Goal: Use online tool/utility: Utilize a website feature to perform a specific function

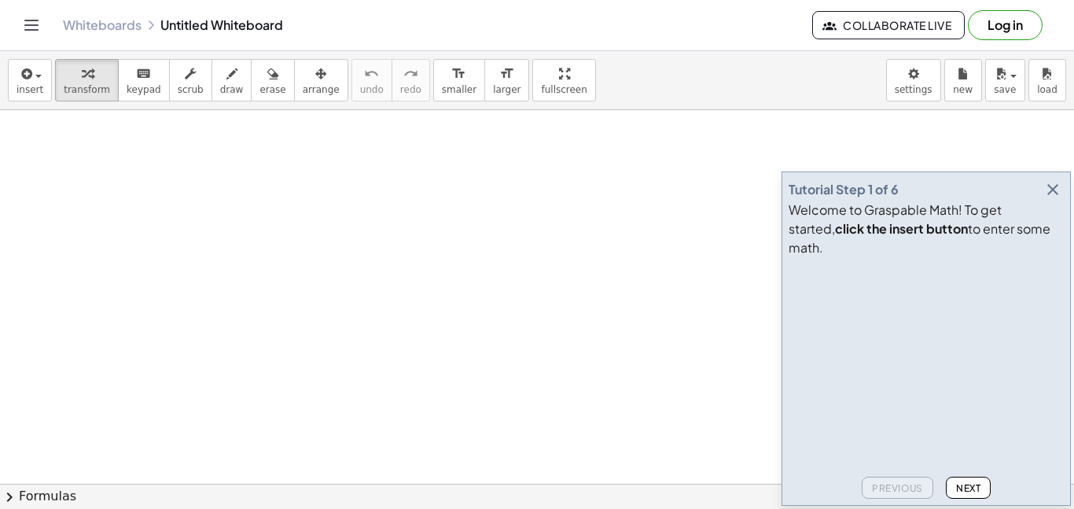
click at [1049, 199] on icon "button" at bounding box center [1053, 189] width 19 height 19
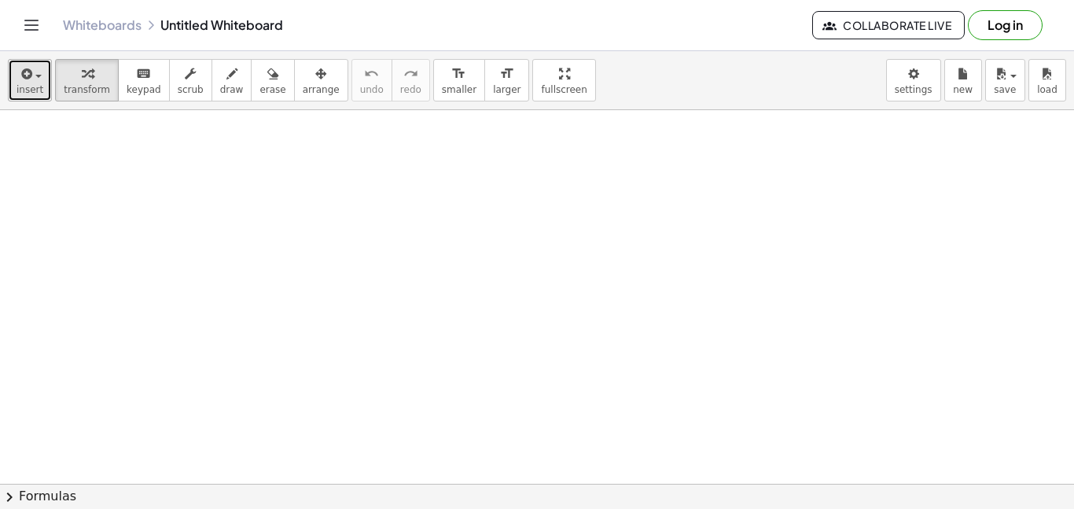
click at [26, 79] on icon "button" at bounding box center [25, 73] width 14 height 19
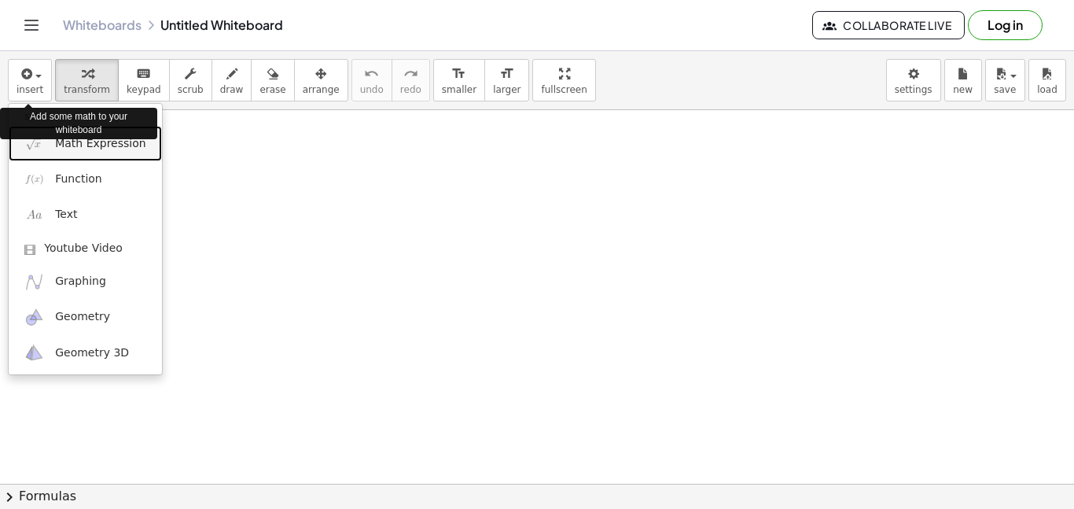
click at [81, 149] on span "Math Expression" at bounding box center [100, 144] width 90 height 16
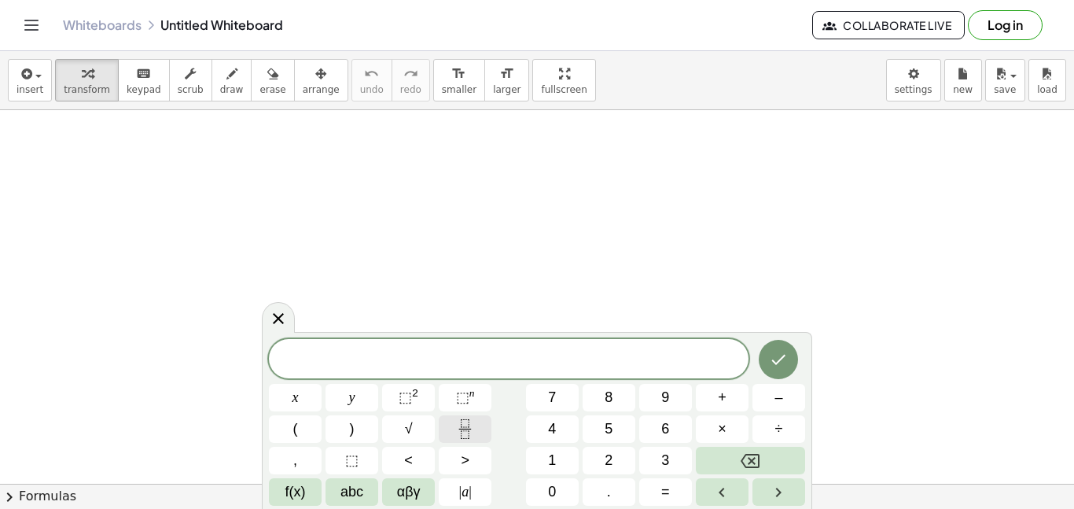
click at [473, 425] on icon "Fraction" at bounding box center [465, 429] width 20 height 20
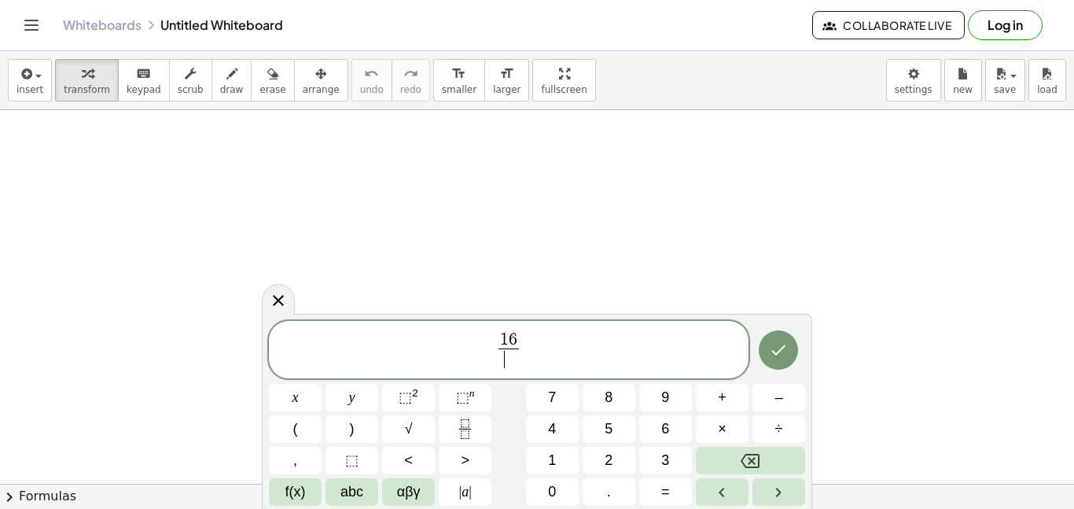
click at [517, 361] on span "​" at bounding box center [509, 358] width 20 height 21
click at [412, 435] on span "√" at bounding box center [409, 428] width 8 height 21
click at [488, 352] on span "1 6 4 9 ​ ​" at bounding box center [509, 351] width 480 height 42
click at [408, 431] on span "√" at bounding box center [409, 428] width 8 height 21
click at [473, 436] on icon "Fraction" at bounding box center [465, 429] width 20 height 20
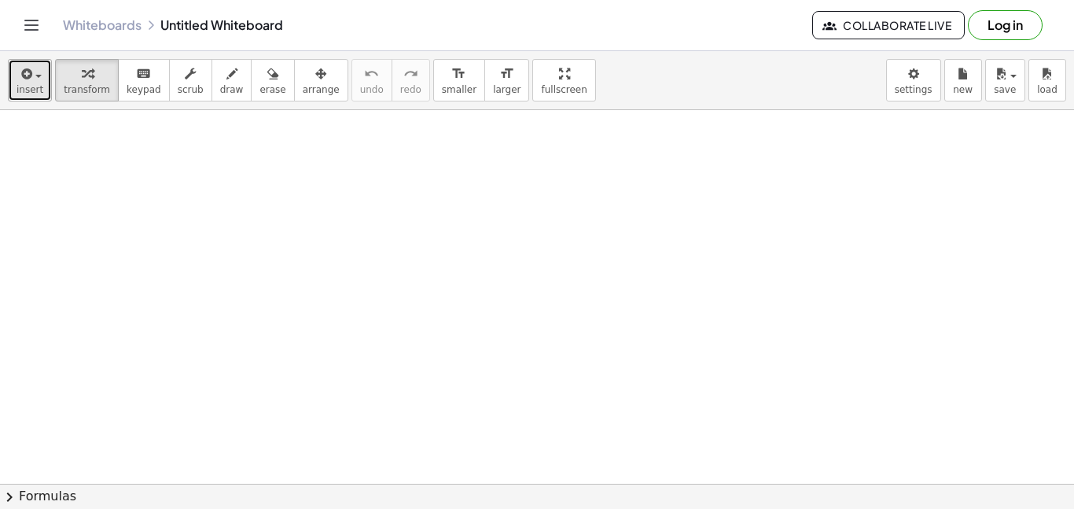
click at [12, 83] on button "insert" at bounding box center [30, 80] width 44 height 42
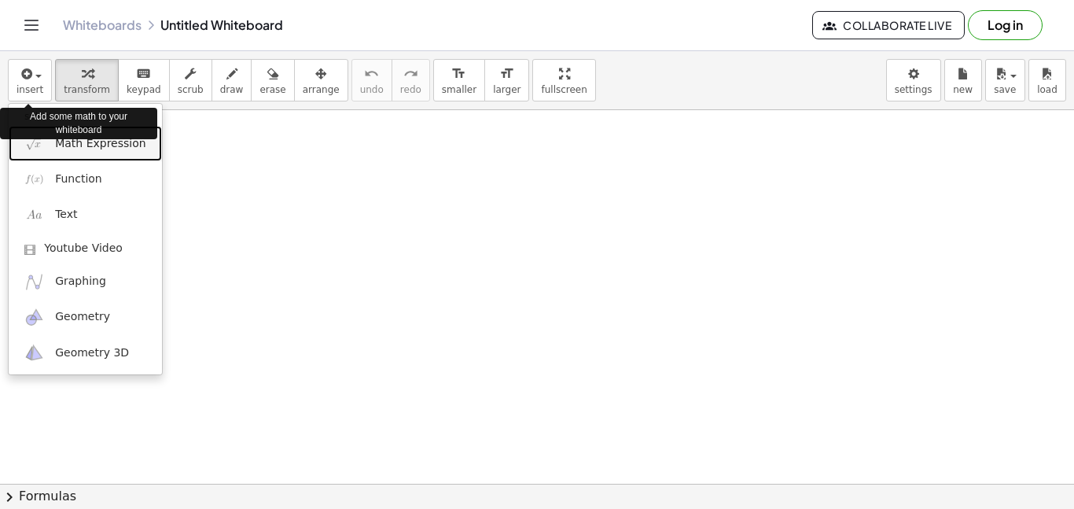
click at [81, 149] on span "Math Expression" at bounding box center [100, 144] width 90 height 16
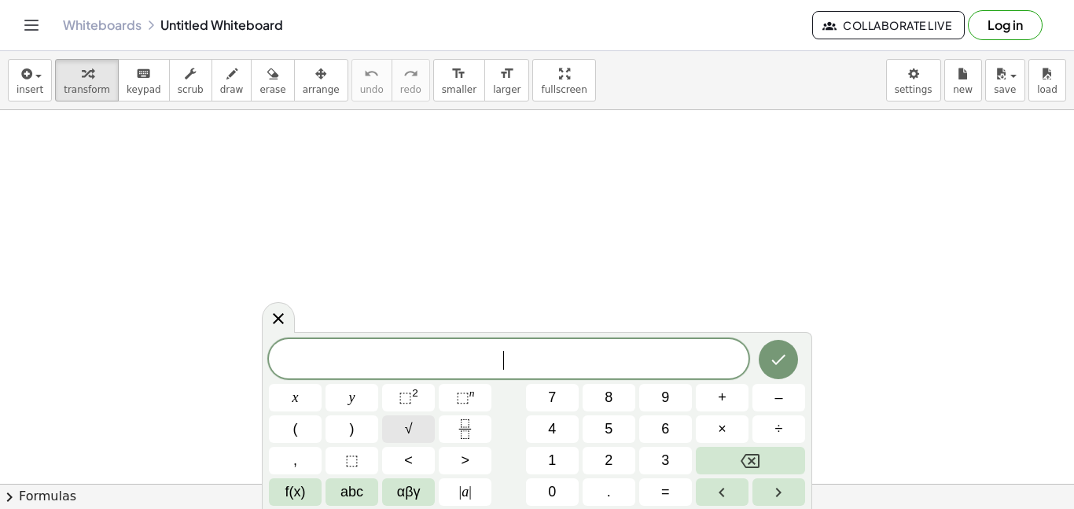
click at [419, 433] on button "√" at bounding box center [408, 429] width 53 height 28
click at [462, 419] on icon "Fraction" at bounding box center [465, 429] width 20 height 20
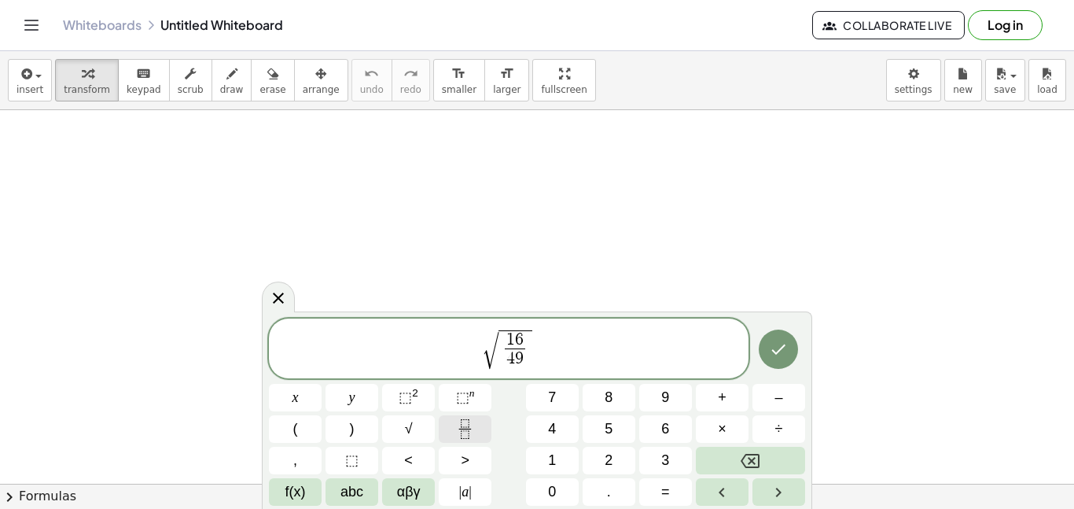
click at [786, 365] on button "Done" at bounding box center [778, 349] width 39 height 39
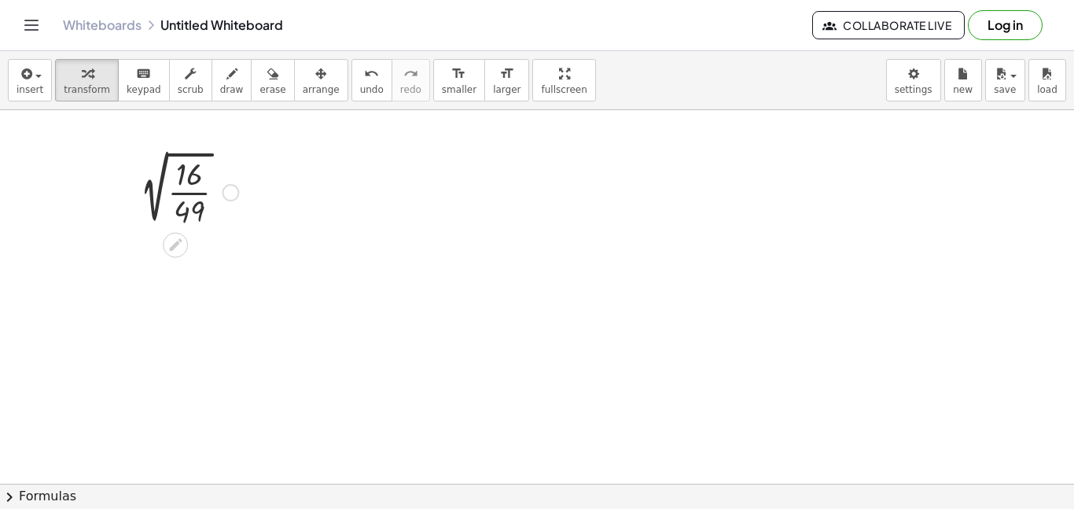
click at [231, 188] on div at bounding box center [230, 192] width 17 height 17
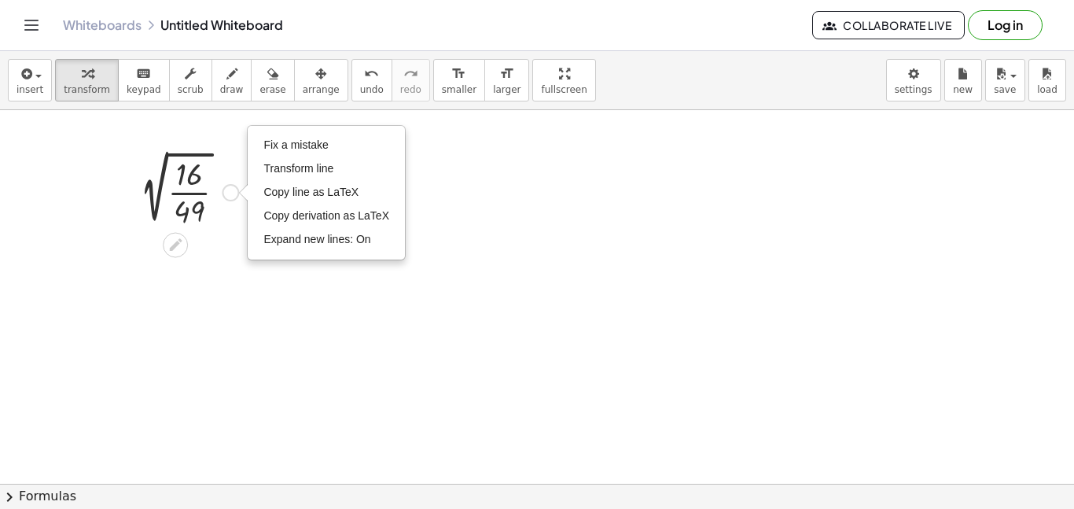
click at [201, 192] on div at bounding box center [184, 191] width 123 height 79
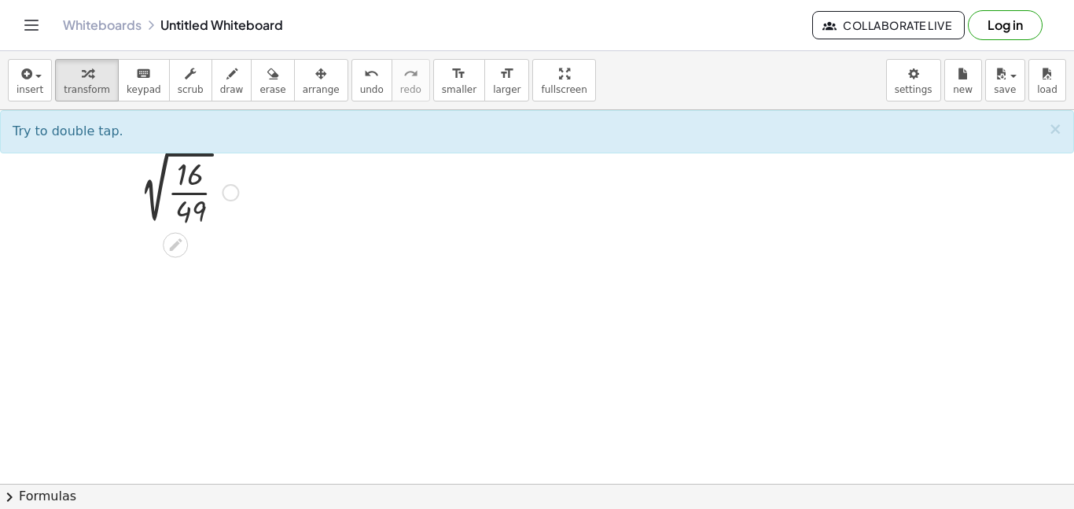
click at [190, 193] on div at bounding box center [184, 191] width 123 height 79
click at [194, 193] on div at bounding box center [184, 191] width 123 height 79
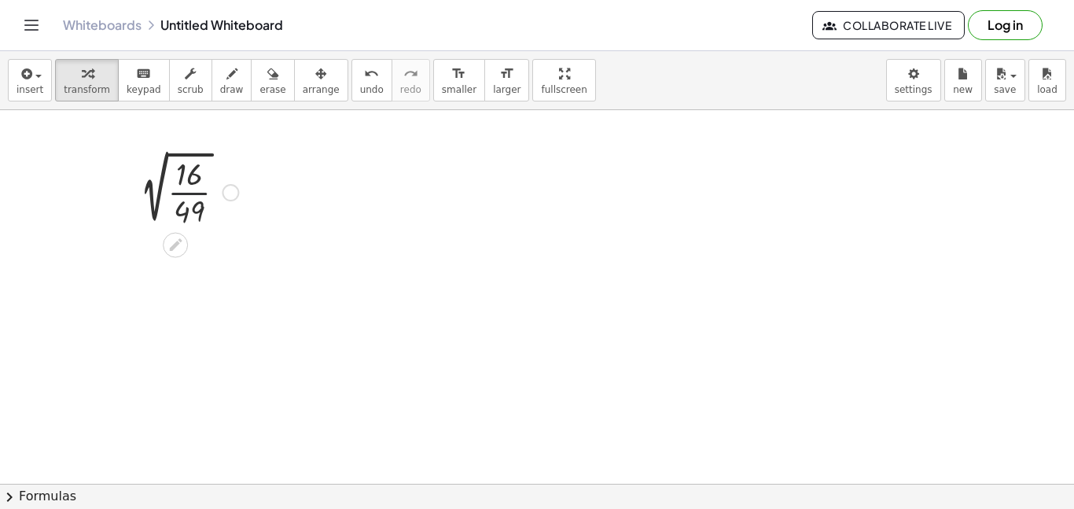
click at [194, 193] on div at bounding box center [184, 191] width 123 height 79
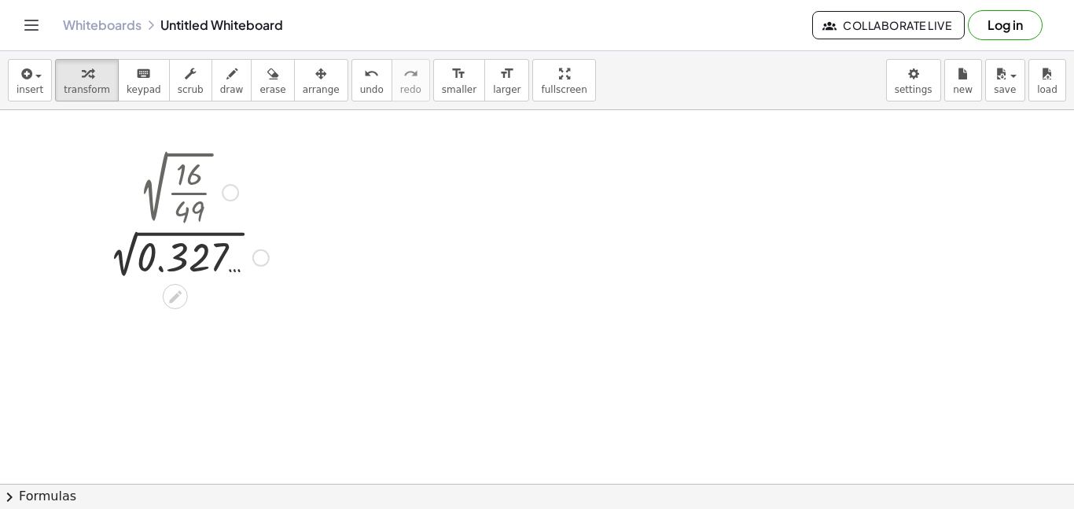
click at [128, 256] on div at bounding box center [185, 256] width 184 height 53
click at [128, 256] on div at bounding box center [189, 254] width 138 height 52
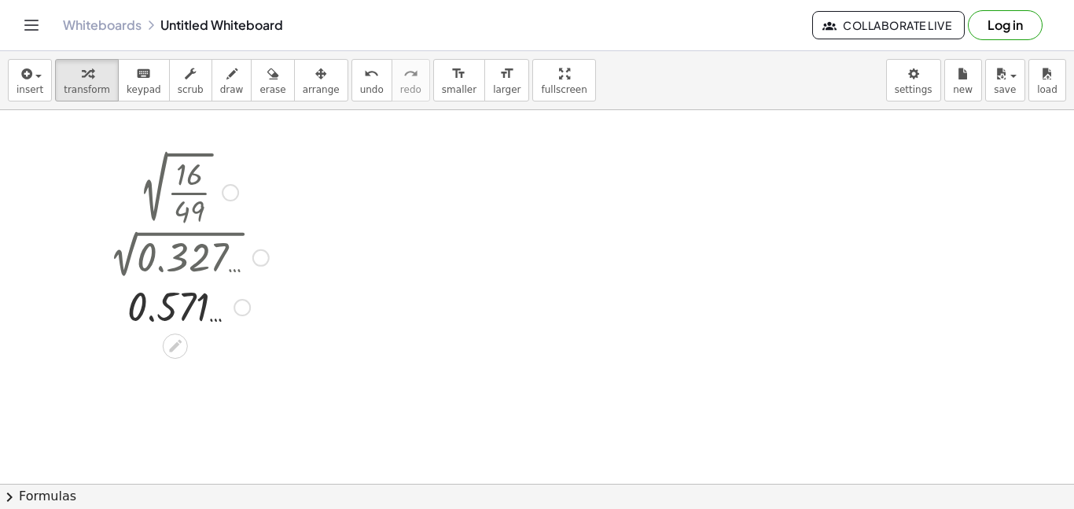
click at [171, 307] on div at bounding box center [185, 306] width 184 height 52
click at [149, 302] on div at bounding box center [185, 306] width 184 height 52
click at [193, 306] on div at bounding box center [185, 306] width 184 height 52
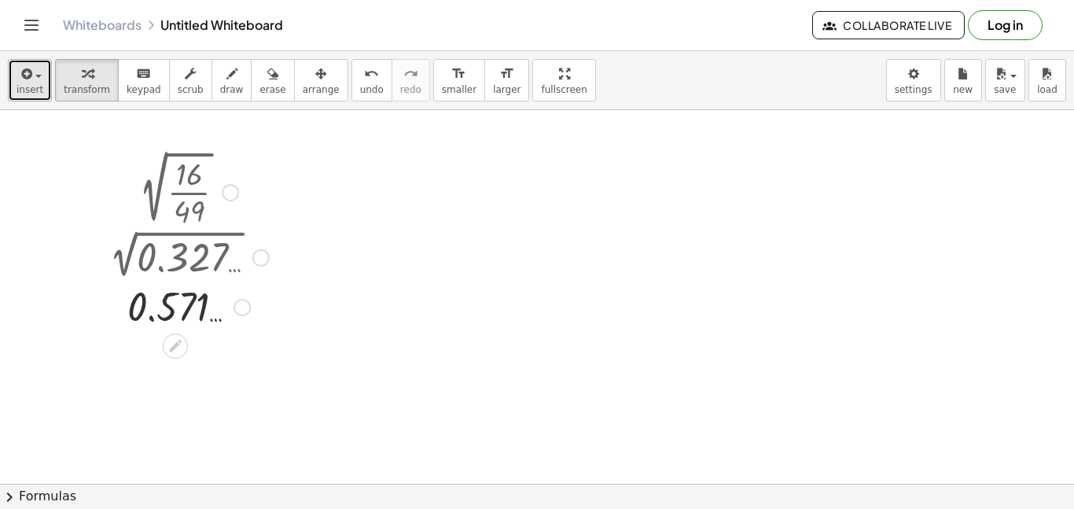
click at [28, 84] on span "insert" at bounding box center [30, 89] width 27 height 11
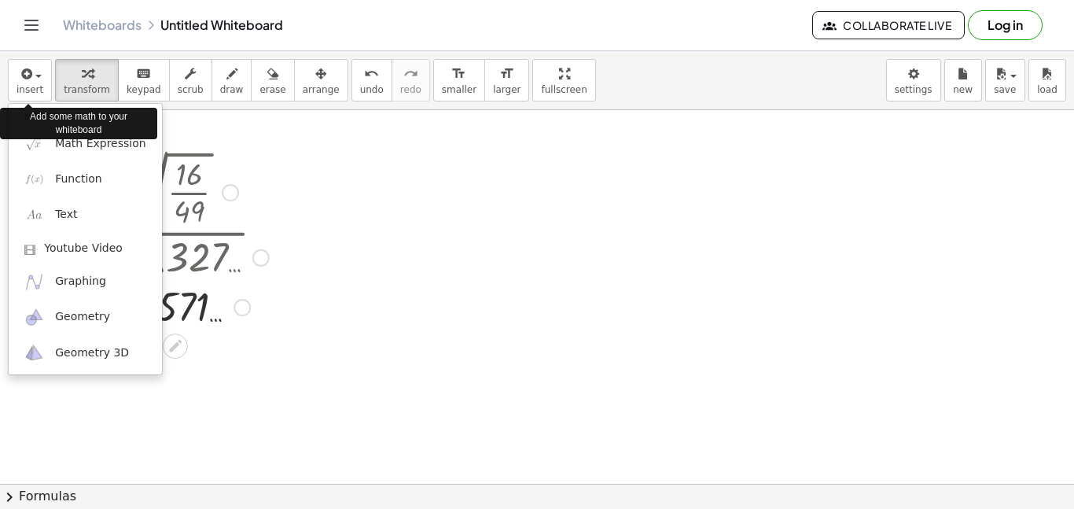
click at [75, 140] on div "Add some math to your whiteboard" at bounding box center [78, 123] width 157 height 39
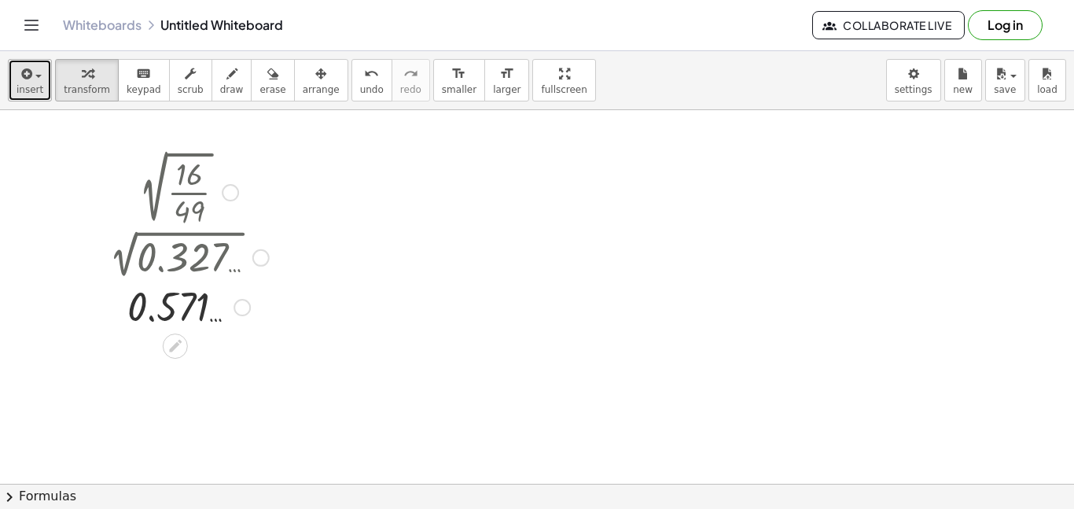
click at [9, 80] on button "insert" at bounding box center [30, 80] width 44 height 42
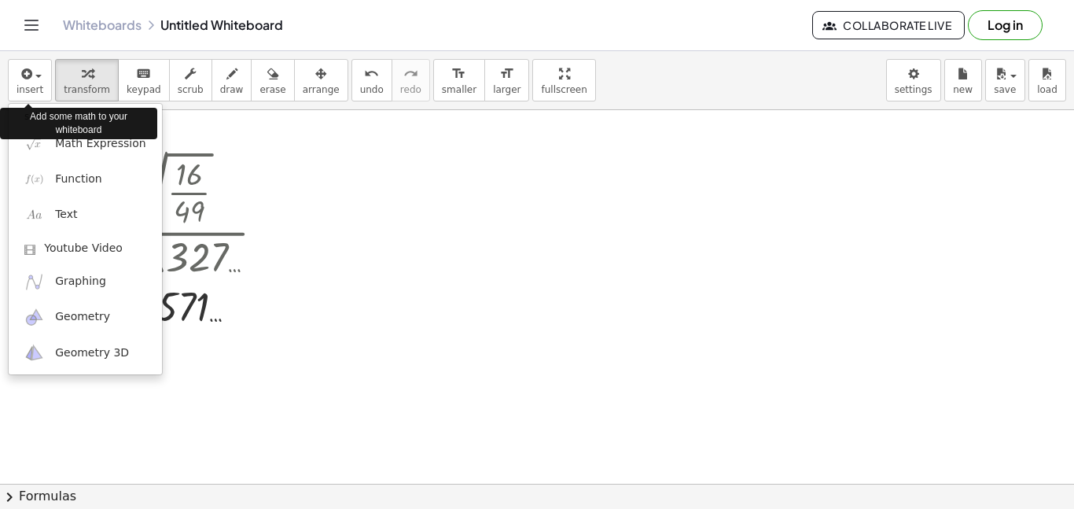
click at [96, 138] on div "Add some math to your whiteboard" at bounding box center [78, 123] width 157 height 31
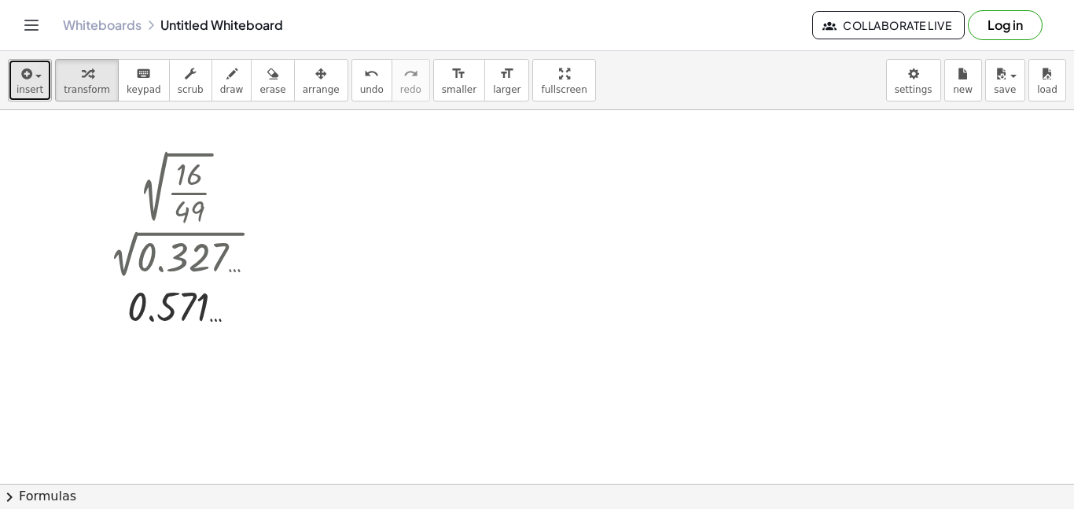
click at [10, 78] on button "insert" at bounding box center [30, 80] width 44 height 42
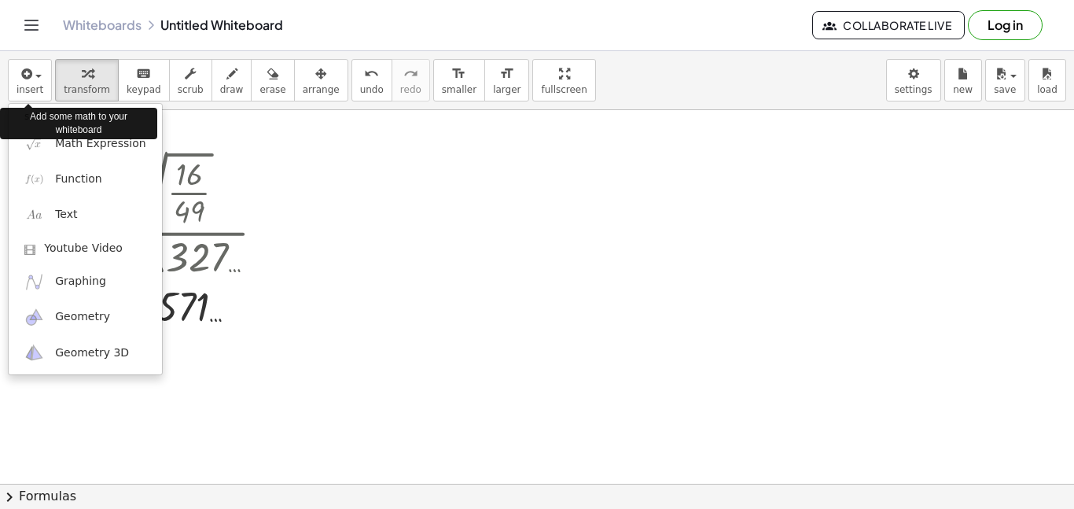
click at [59, 140] on div "Add some math to your whiteboard" at bounding box center [78, 123] width 157 height 39
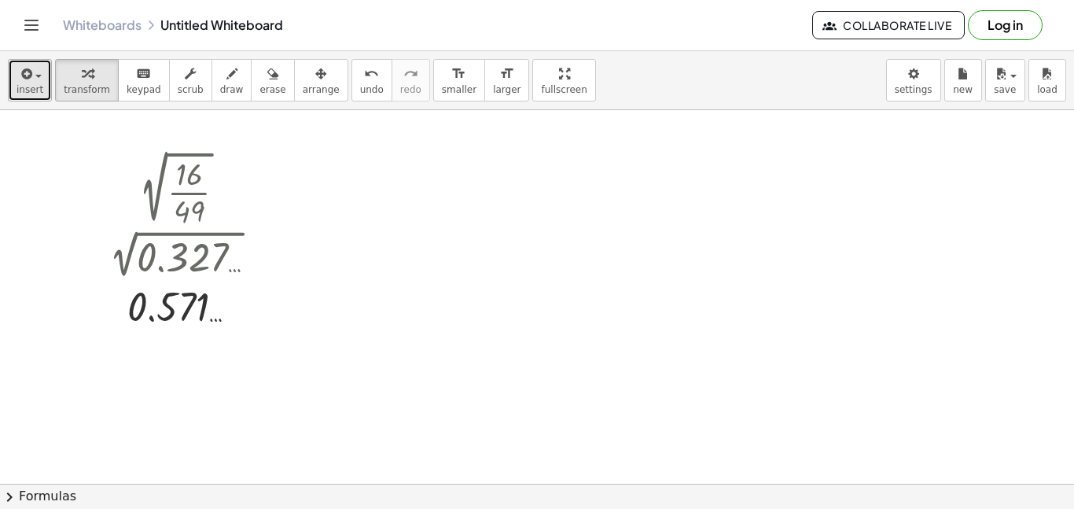
click at [28, 90] on span "insert" at bounding box center [30, 89] width 27 height 11
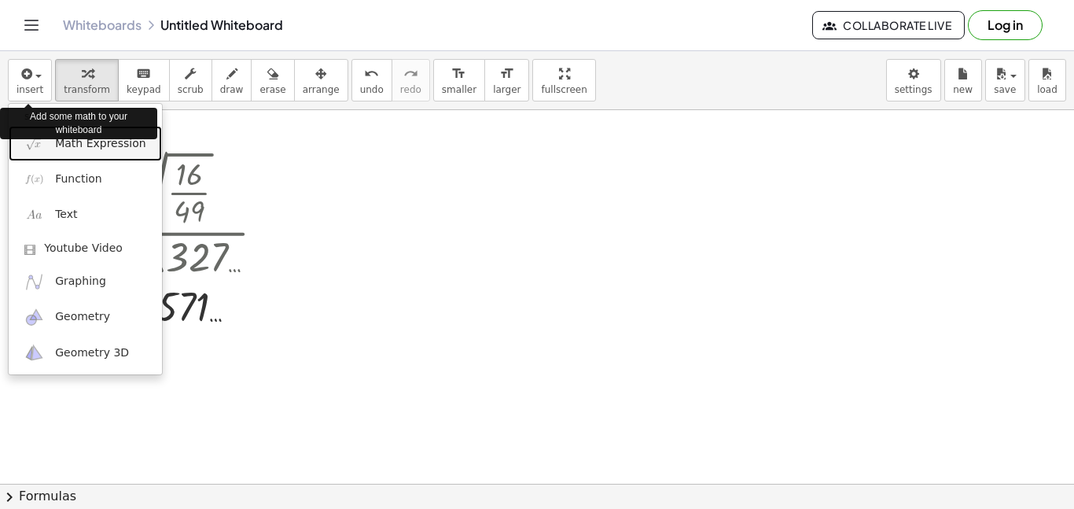
click at [31, 154] on link "Math Expression" at bounding box center [85, 143] width 153 height 35
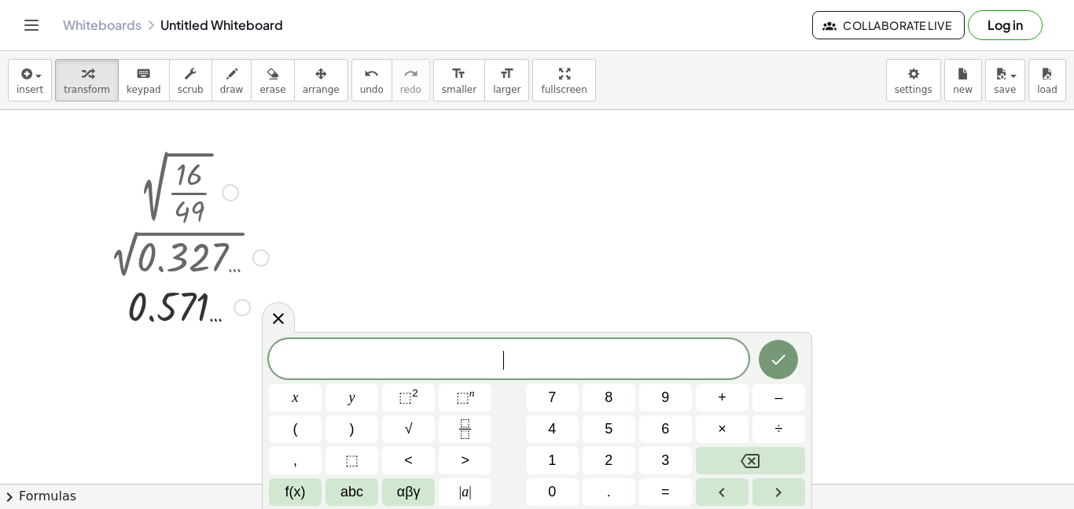
click at [398, 434] on button "√" at bounding box center [408, 429] width 53 height 28
click at [782, 367] on icon "Done" at bounding box center [778, 358] width 19 height 19
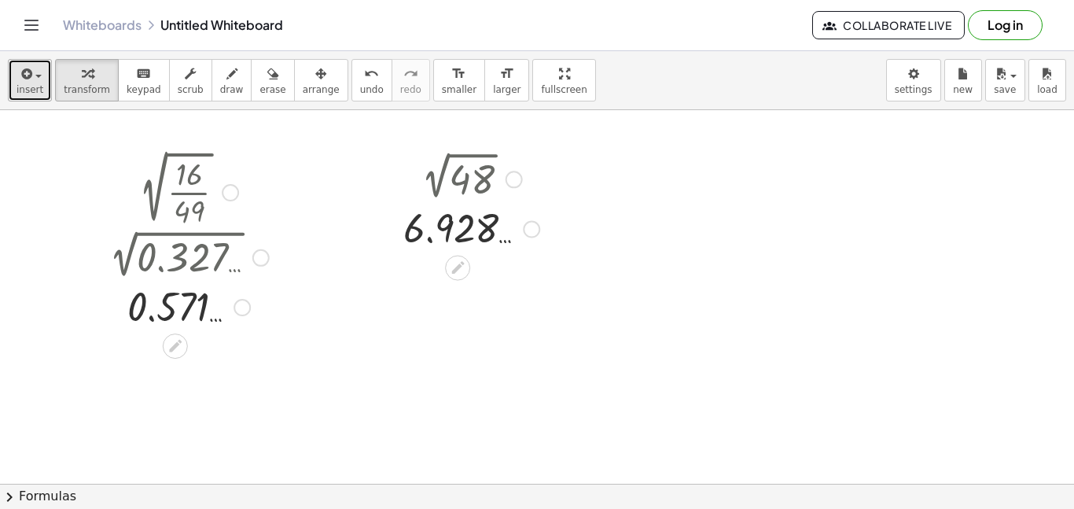
click at [20, 87] on span "insert" at bounding box center [30, 89] width 27 height 11
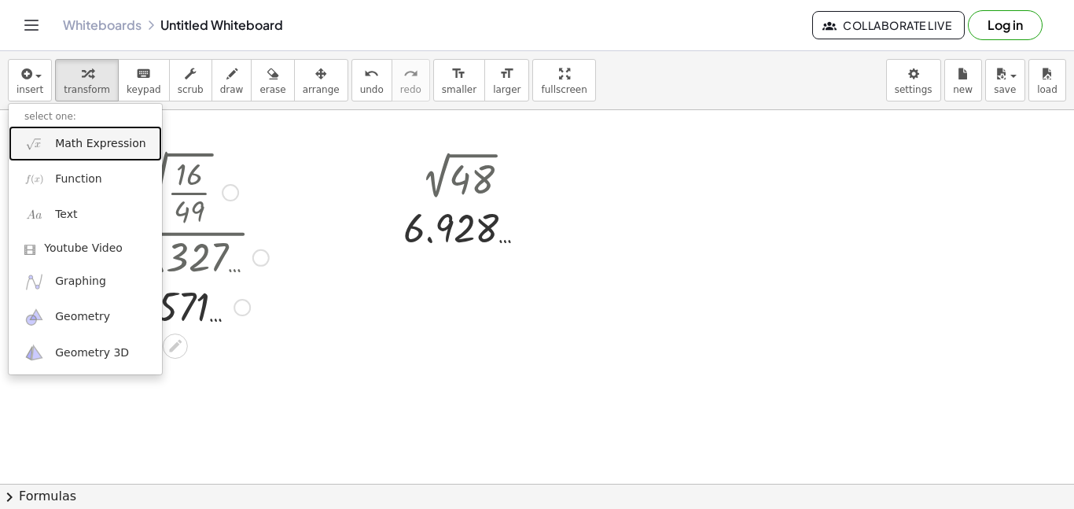
click at [84, 149] on span "Math Expression" at bounding box center [100, 144] width 90 height 16
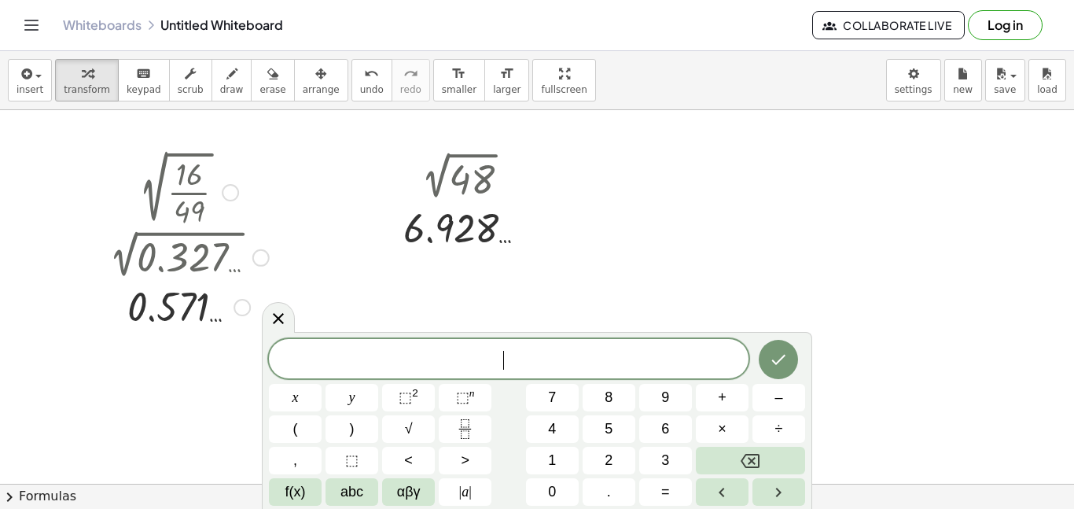
scroll to position [2, 0]
click at [469, 431] on icon "Fraction" at bounding box center [465, 429] width 20 height 20
click at [478, 417] on button "Fraction" at bounding box center [465, 429] width 53 height 28
click at [458, 433] on icon "Fraction" at bounding box center [465, 429] width 20 height 20
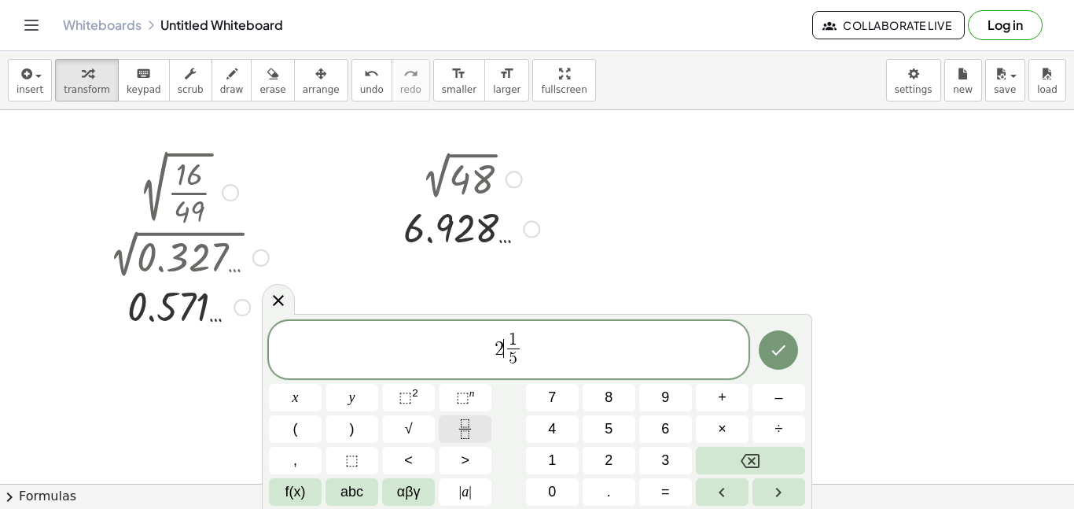
click at [768, 340] on button "Done" at bounding box center [778, 349] width 39 height 39
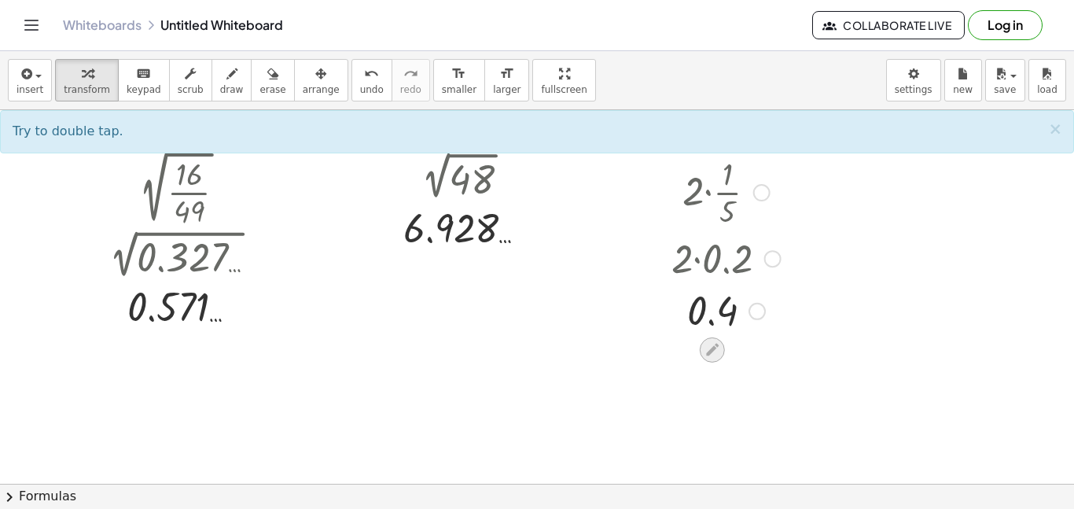
click at [705, 344] on icon at bounding box center [712, 349] width 17 height 17
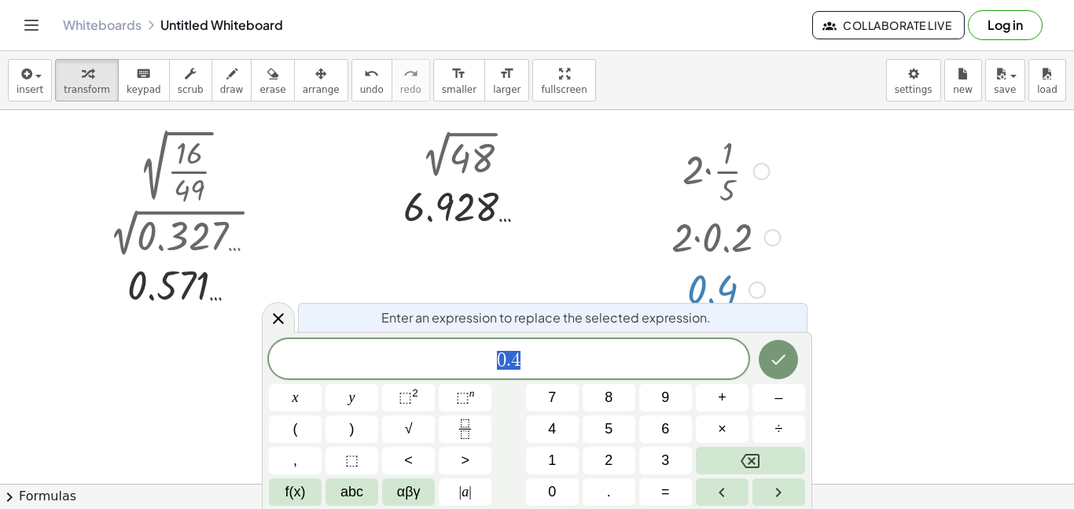
scroll to position [29, 0]
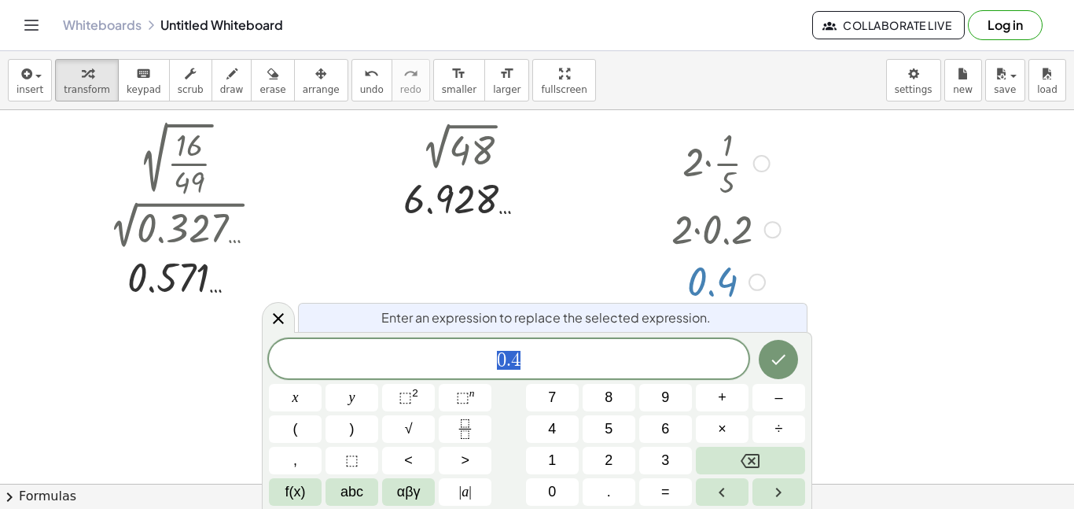
click at [717, 274] on div at bounding box center [726, 281] width 125 height 52
click at [782, 358] on icon "Done" at bounding box center [779, 360] width 14 height 10
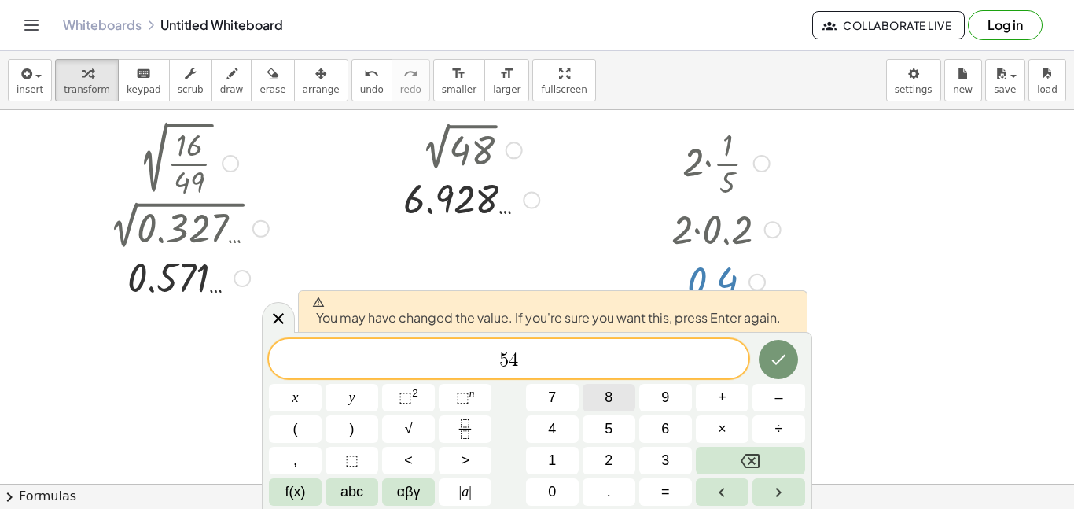
click at [775, 353] on icon "Done" at bounding box center [778, 359] width 19 height 19
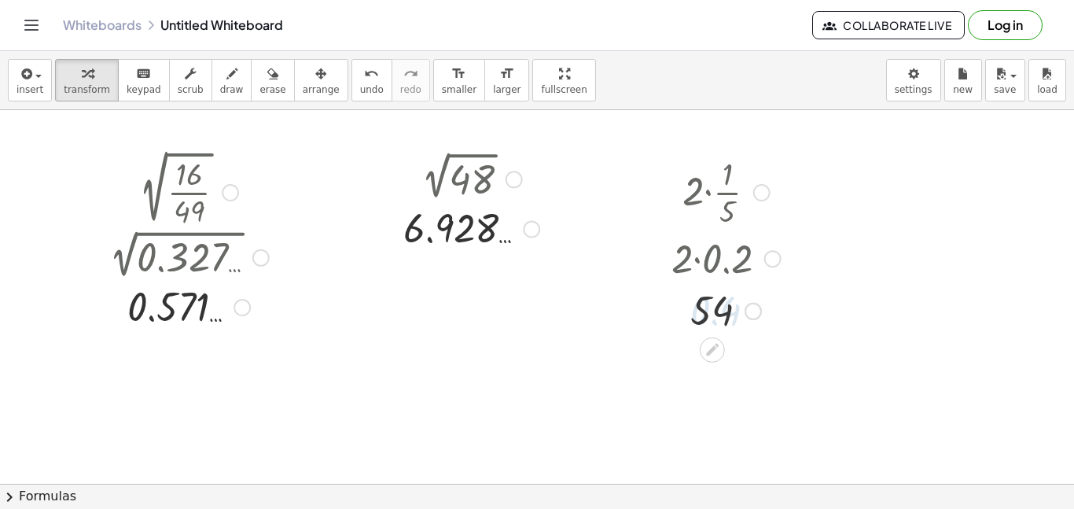
scroll to position [0, 0]
